Goal: Transaction & Acquisition: Purchase product/service

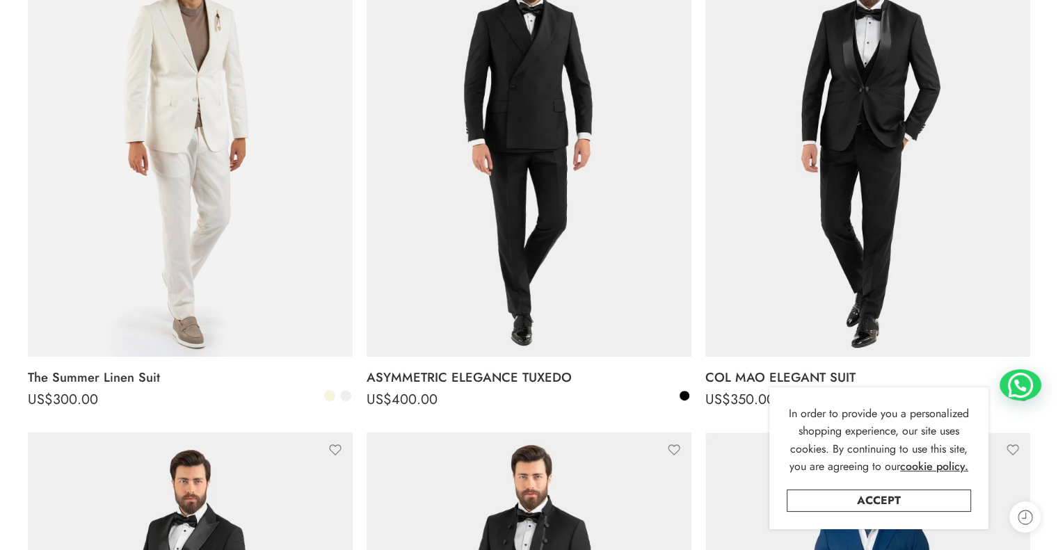
scroll to position [417, 0]
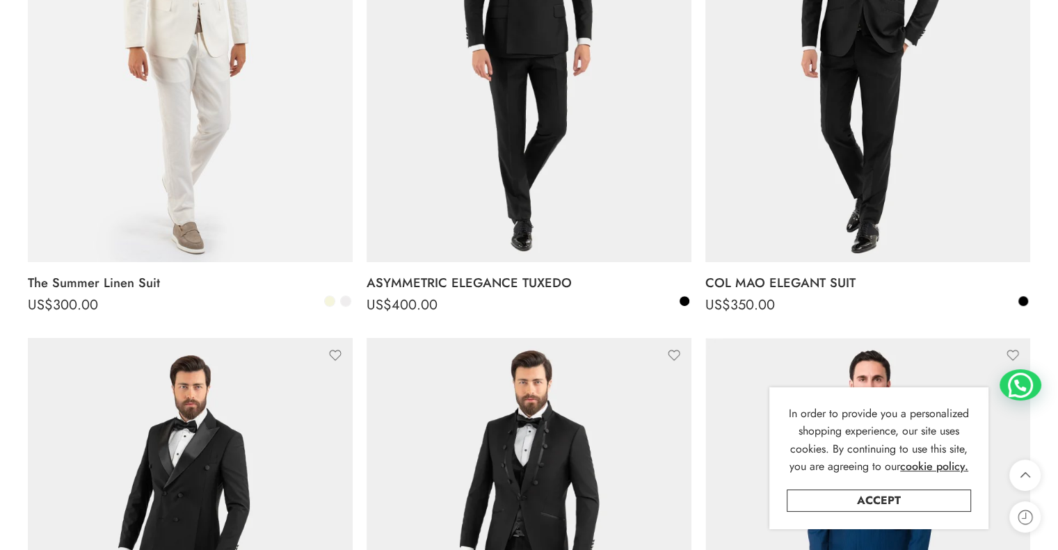
drag, startPoint x: 867, startPoint y: 501, endPoint x: 826, endPoint y: 492, distance: 42.2
click at [867, 501] on link "Accept" at bounding box center [879, 501] width 184 height 22
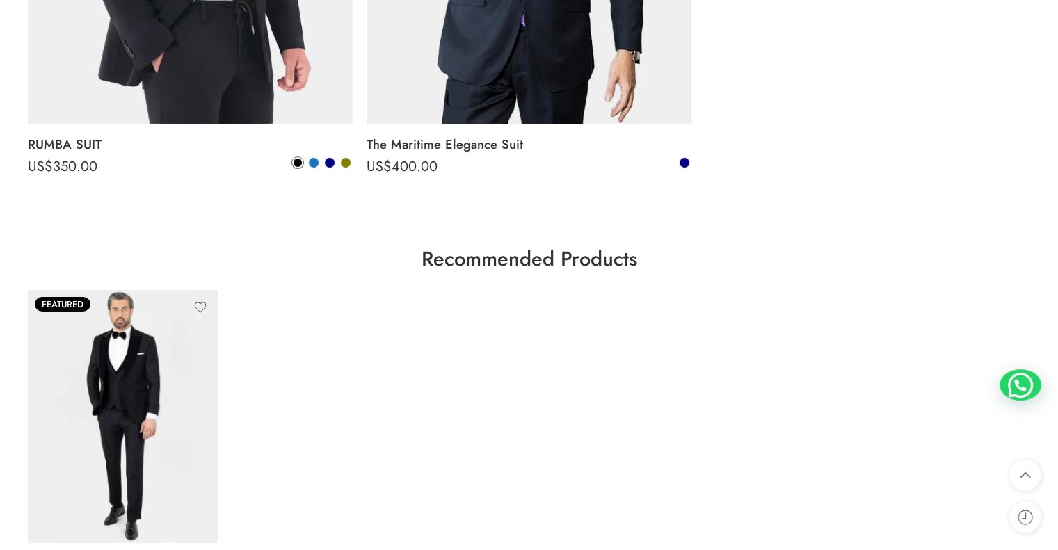
scroll to position [4729, 0]
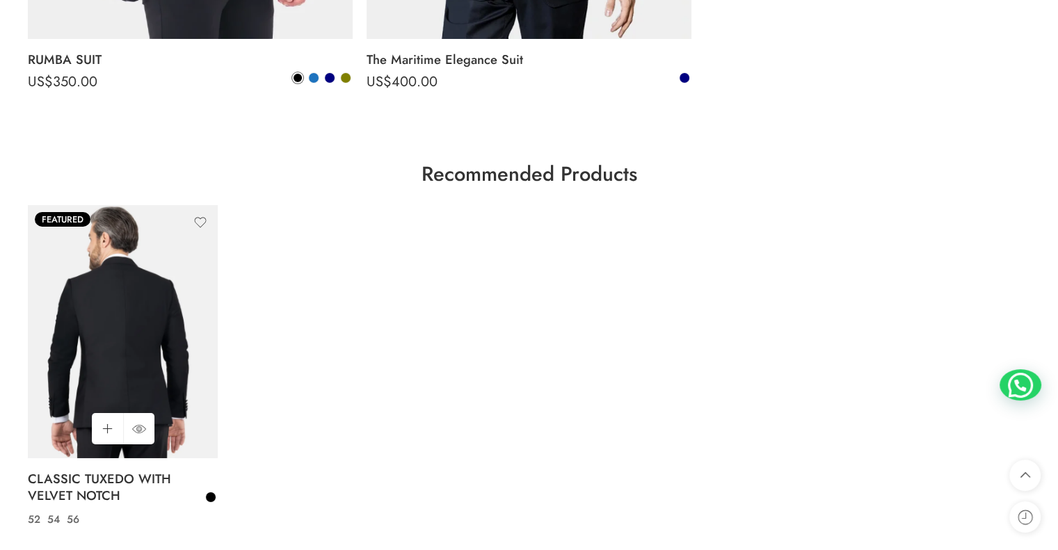
click at [52, 361] on img at bounding box center [123, 331] width 190 height 253
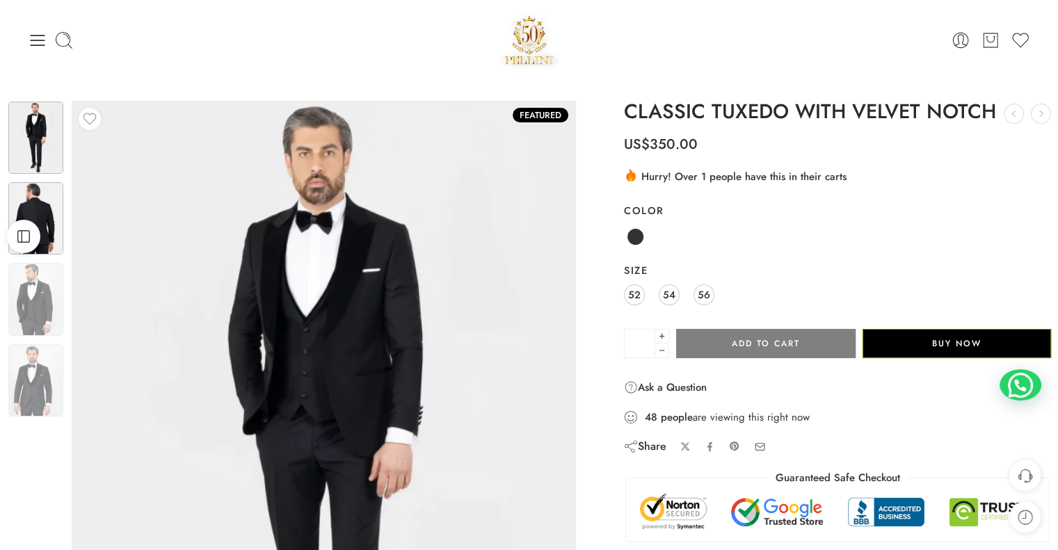
click at [39, 216] on img at bounding box center [35, 218] width 55 height 72
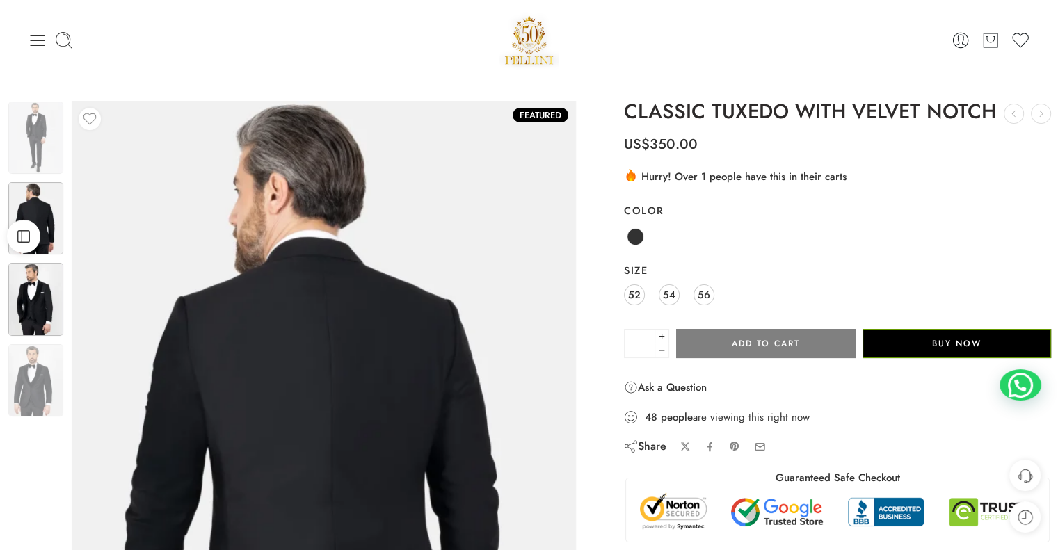
click at [53, 308] on img at bounding box center [35, 299] width 55 height 72
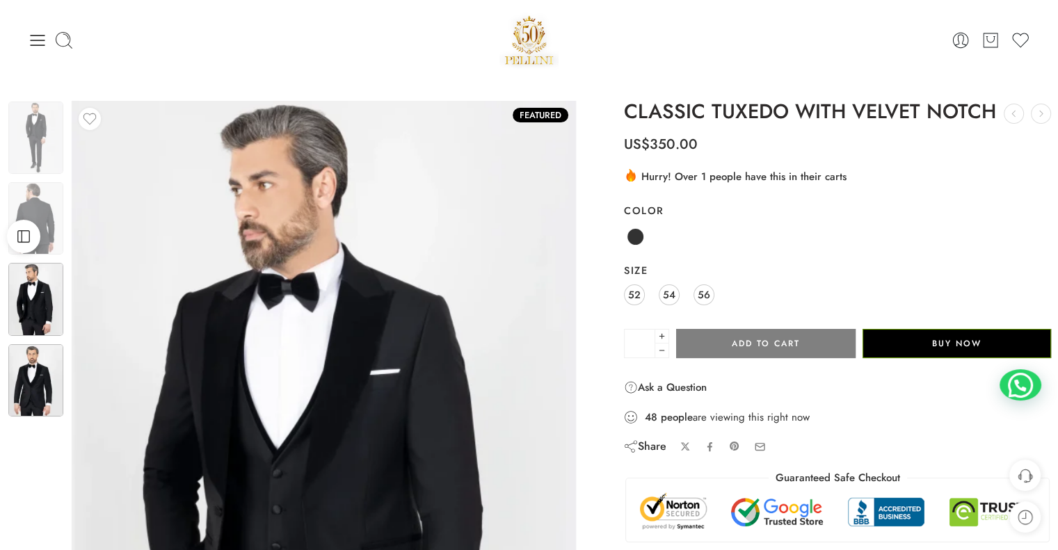
click at [58, 364] on img at bounding box center [35, 380] width 55 height 72
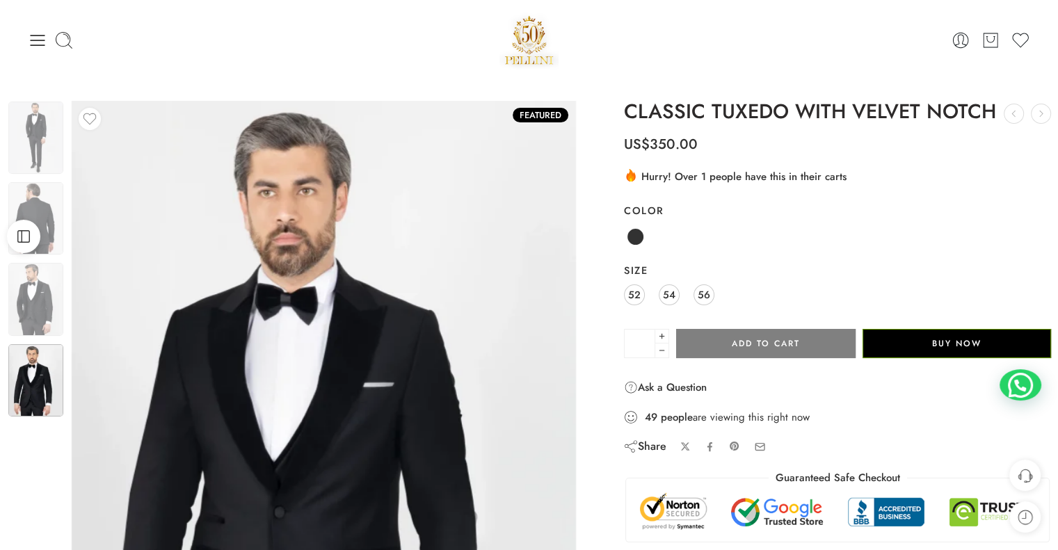
click at [522, 33] on img at bounding box center [529, 39] width 60 height 59
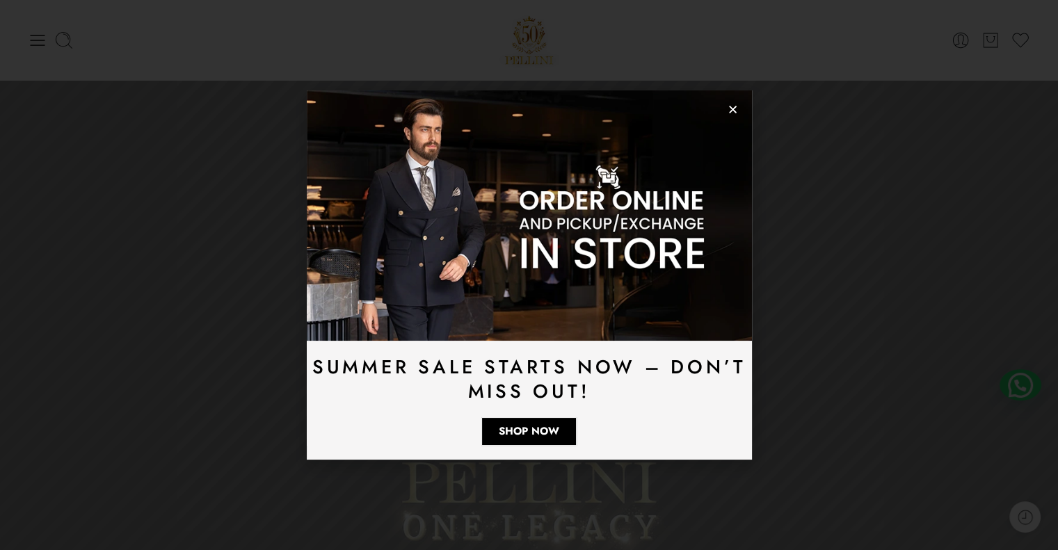
click at [727, 111] on icon "Close" at bounding box center [732, 109] width 10 height 10
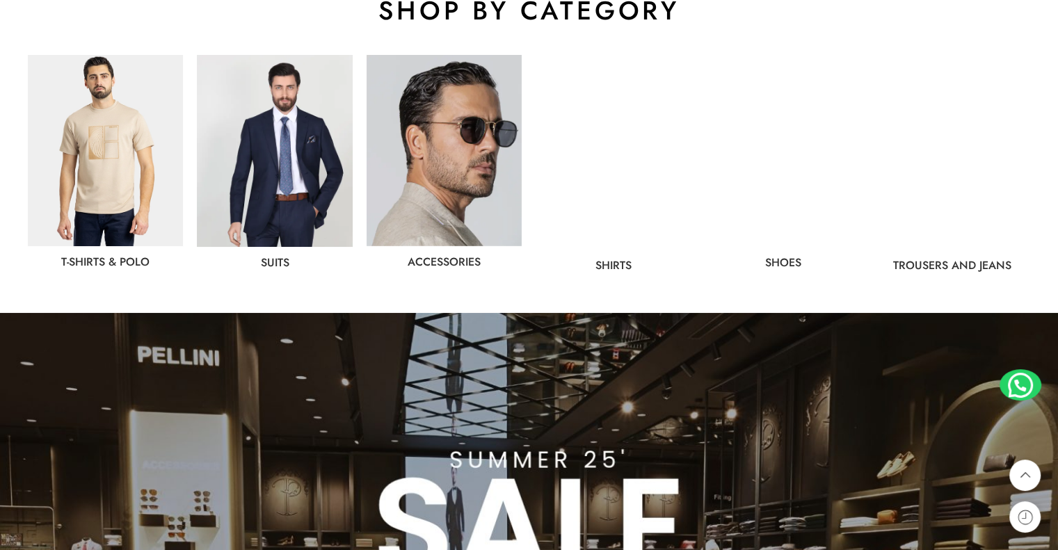
scroll to position [765, 0]
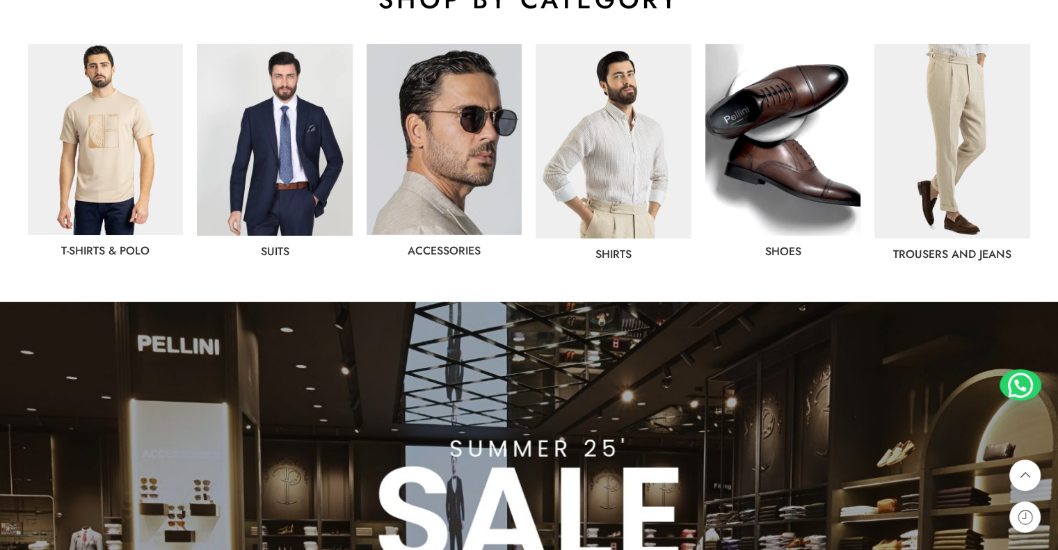
click at [243, 202] on img at bounding box center [274, 140] width 155 height 192
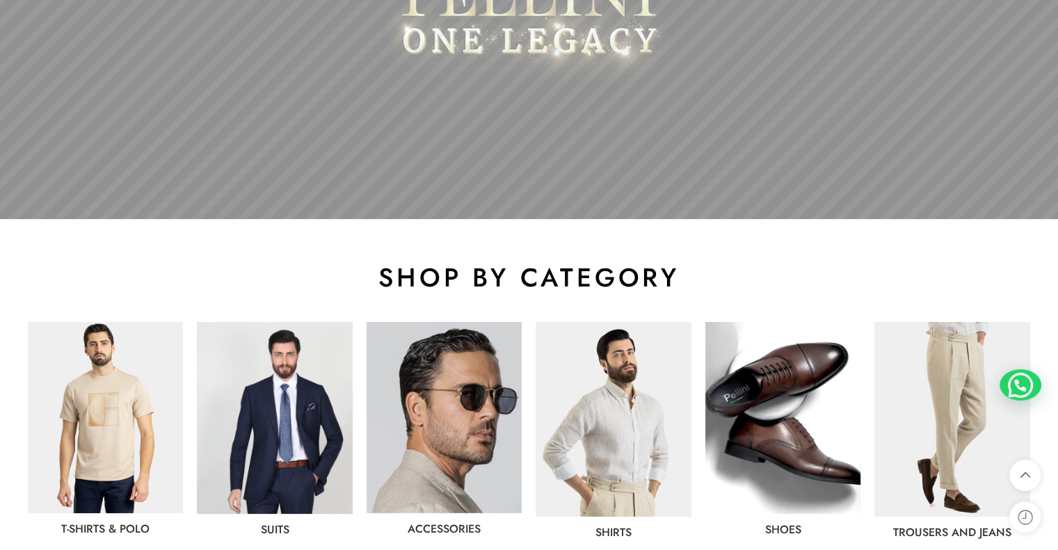
scroll to position [695, 0]
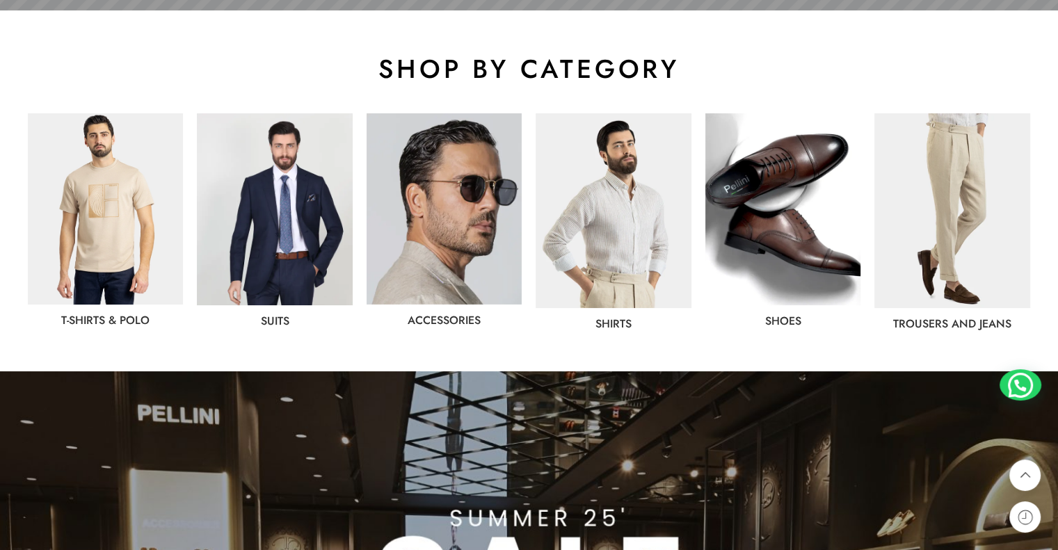
click at [602, 249] on img at bounding box center [612, 210] width 155 height 195
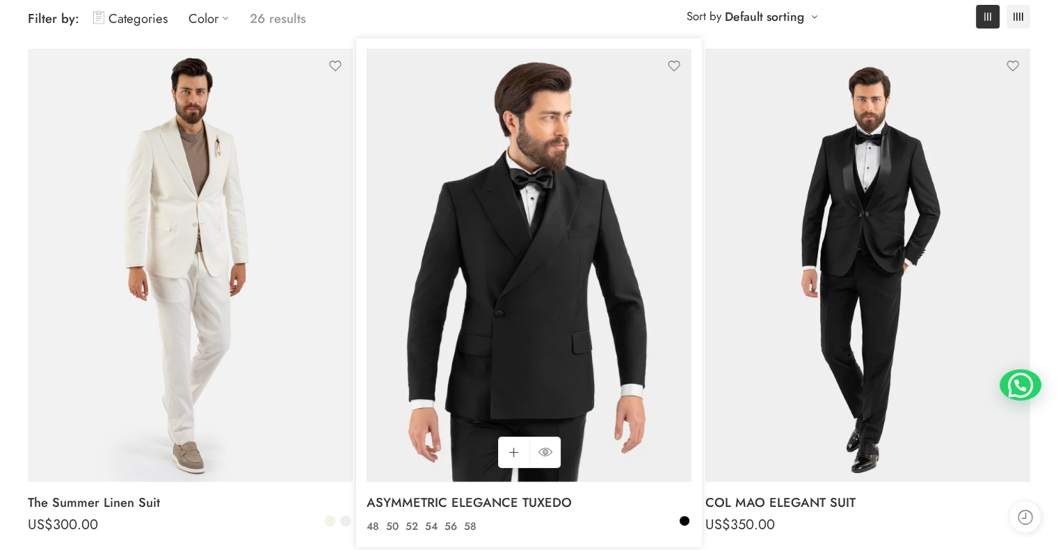
scroll to position [278, 0]
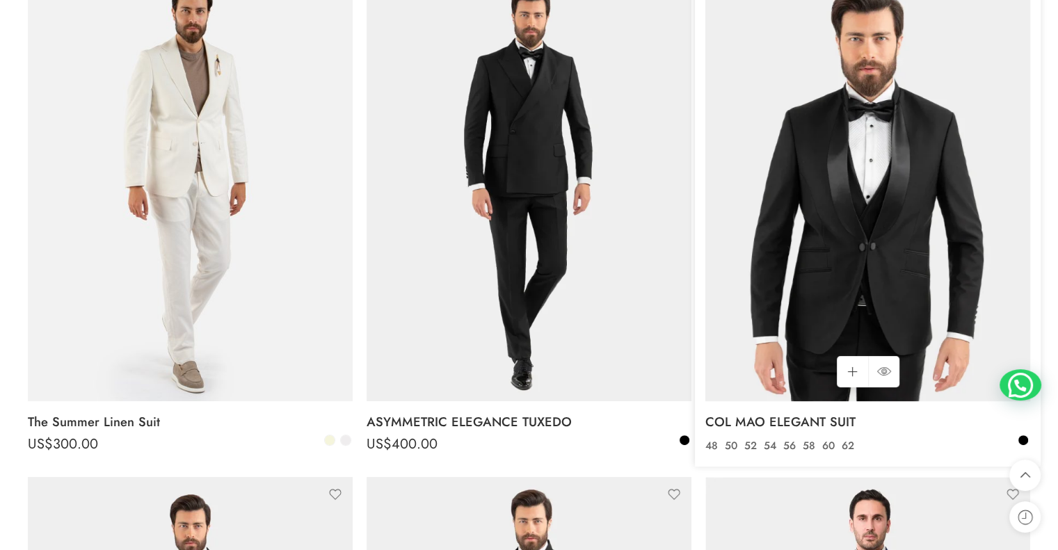
click at [835, 216] on img at bounding box center [867, 184] width 325 height 433
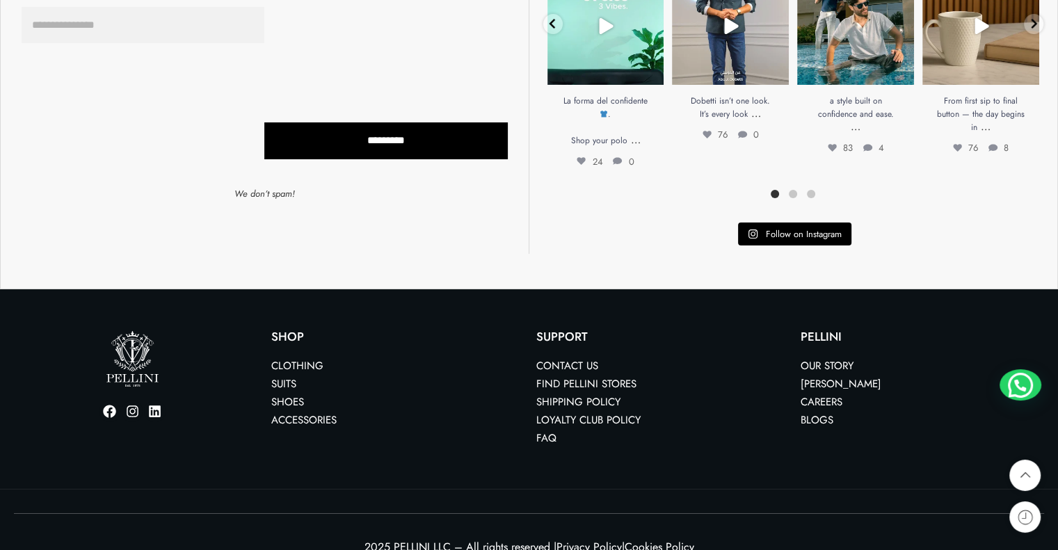
scroll to position [5520, 0]
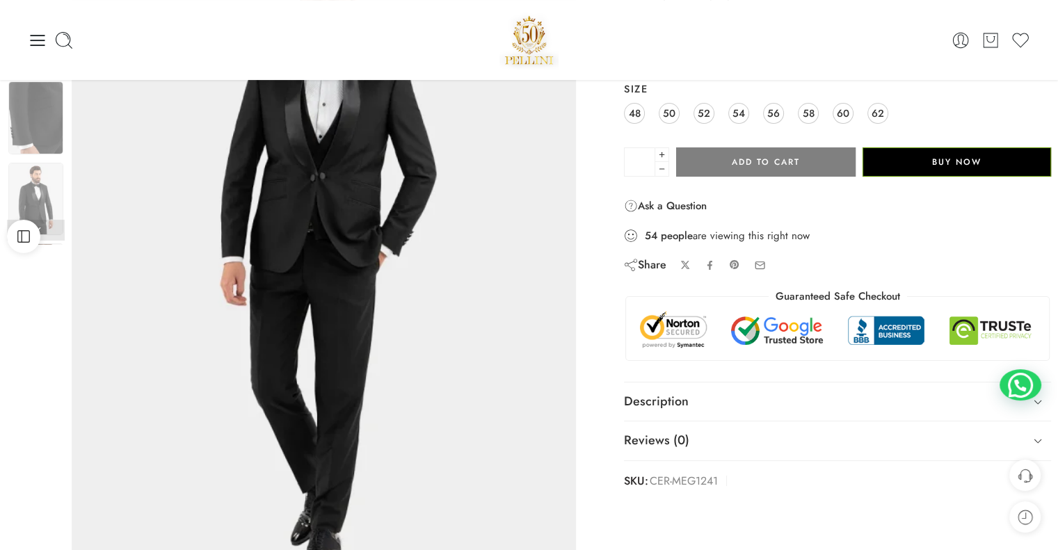
scroll to position [70, 0]
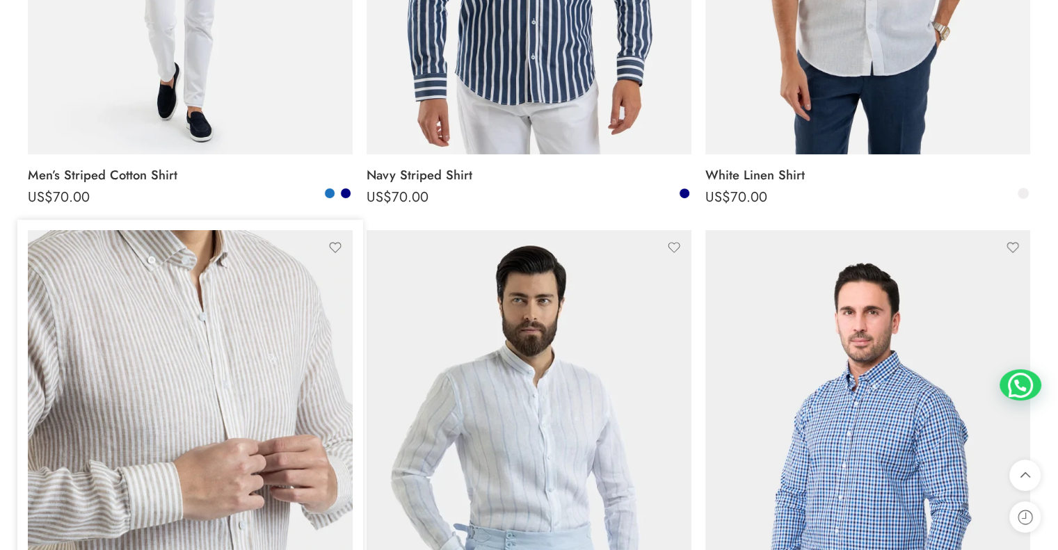
scroll to position [626, 0]
